Goal: Task Accomplishment & Management: Use online tool/utility

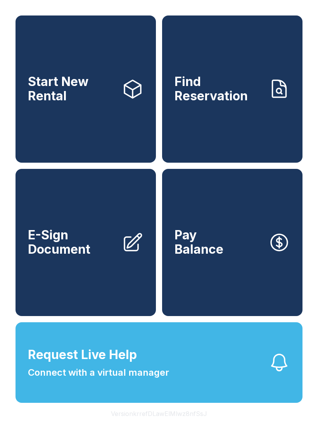
click at [67, 246] on span "E-Sign Document" at bounding box center [72, 242] width 88 height 28
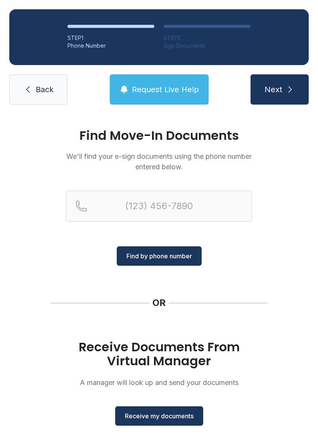
click at [162, 299] on div "OR" at bounding box center [158, 303] width 13 height 12
click at [289, 98] on button "Next" at bounding box center [279, 89] width 58 height 30
click at [279, 93] on span "Next" at bounding box center [273, 89] width 18 height 11
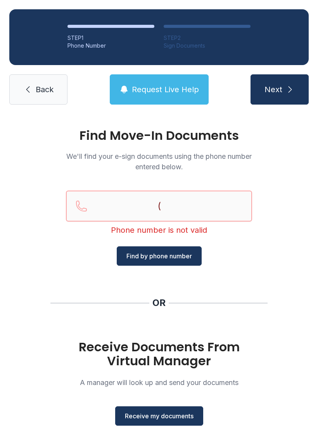
type input "("
click at [115, 203] on input "(" at bounding box center [159, 206] width 186 height 31
click at [38, 89] on span "Back" at bounding box center [45, 89] width 18 height 11
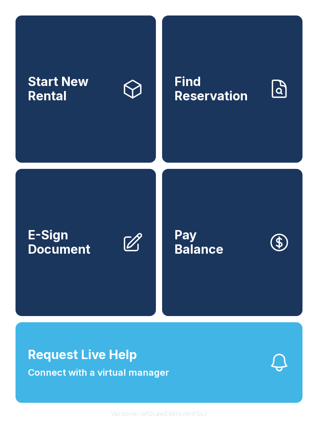
click at [38, 89] on span "Start New Rental" at bounding box center [72, 89] width 88 height 28
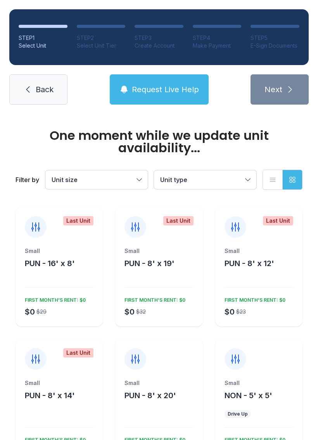
click at [31, 88] on icon at bounding box center [27, 89] width 9 height 9
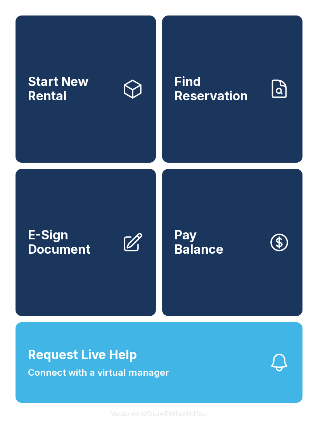
click at [226, 258] on button "Pay Balance" at bounding box center [232, 242] width 140 height 147
click at [87, 252] on span "E-Sign Document" at bounding box center [72, 242] width 88 height 28
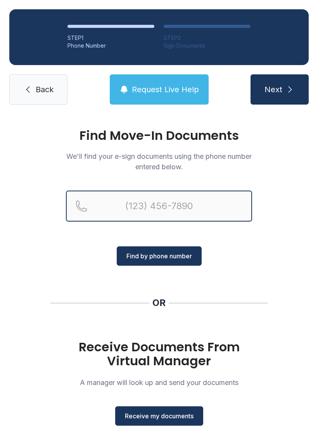
click at [140, 200] on input "Reservation phone number" at bounding box center [159, 206] width 186 height 31
type input "[PHONE_NUMBER]"
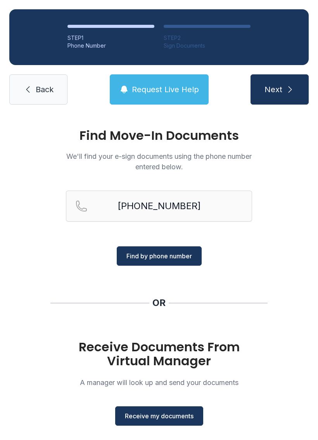
click at [163, 252] on span "Find by phone number" at bounding box center [158, 255] width 65 height 9
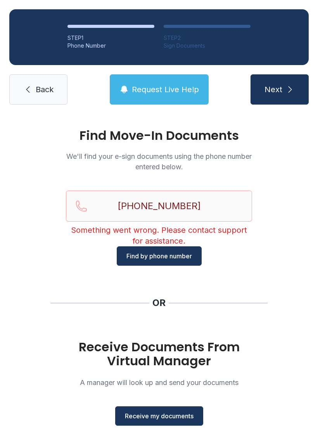
click at [164, 415] on span "Receive my documents" at bounding box center [159, 415] width 69 height 9
